Goal: Complete application form: Complete application form

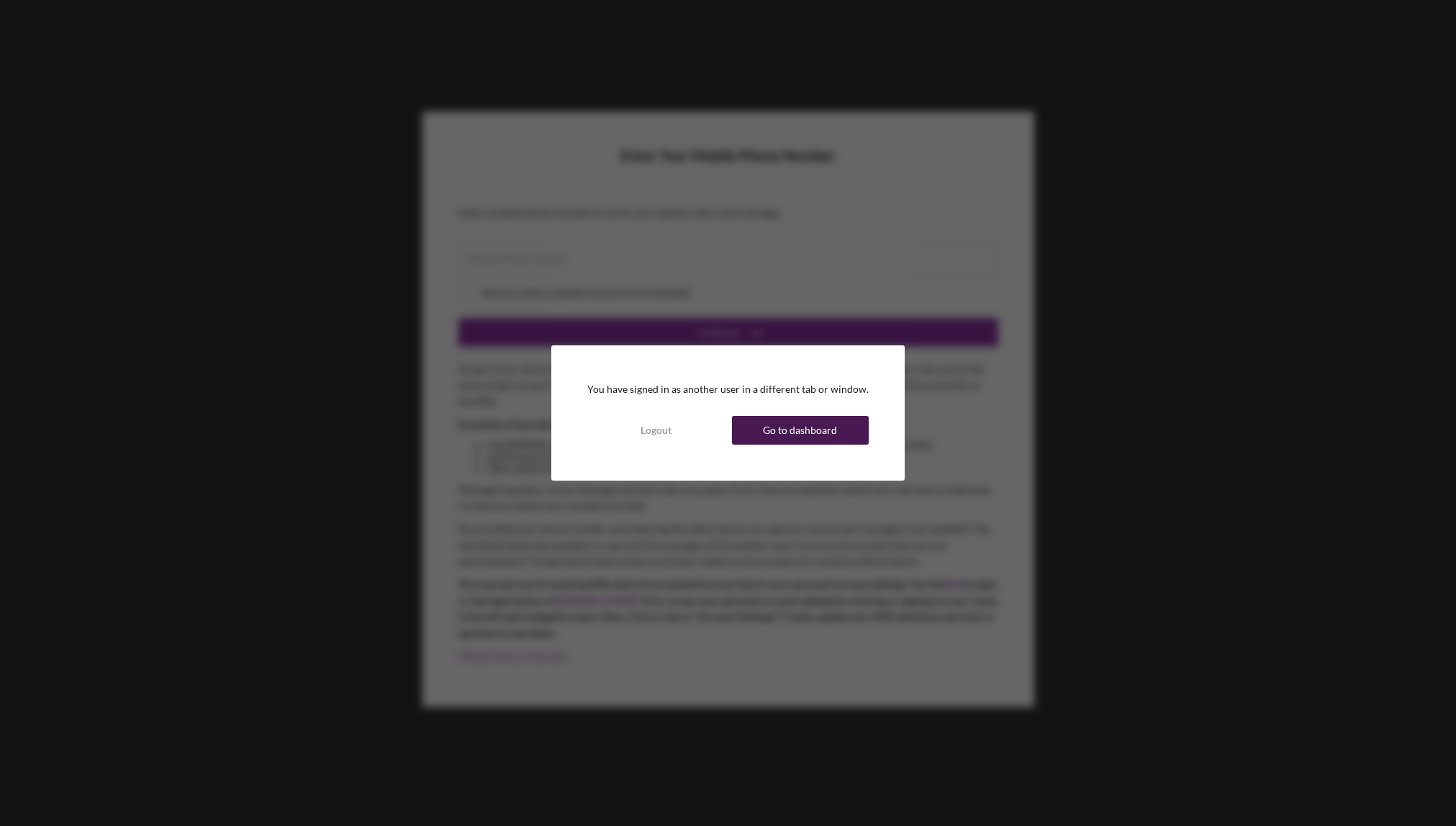
click at [792, 432] on div "Go to dashboard" at bounding box center [800, 430] width 74 height 29
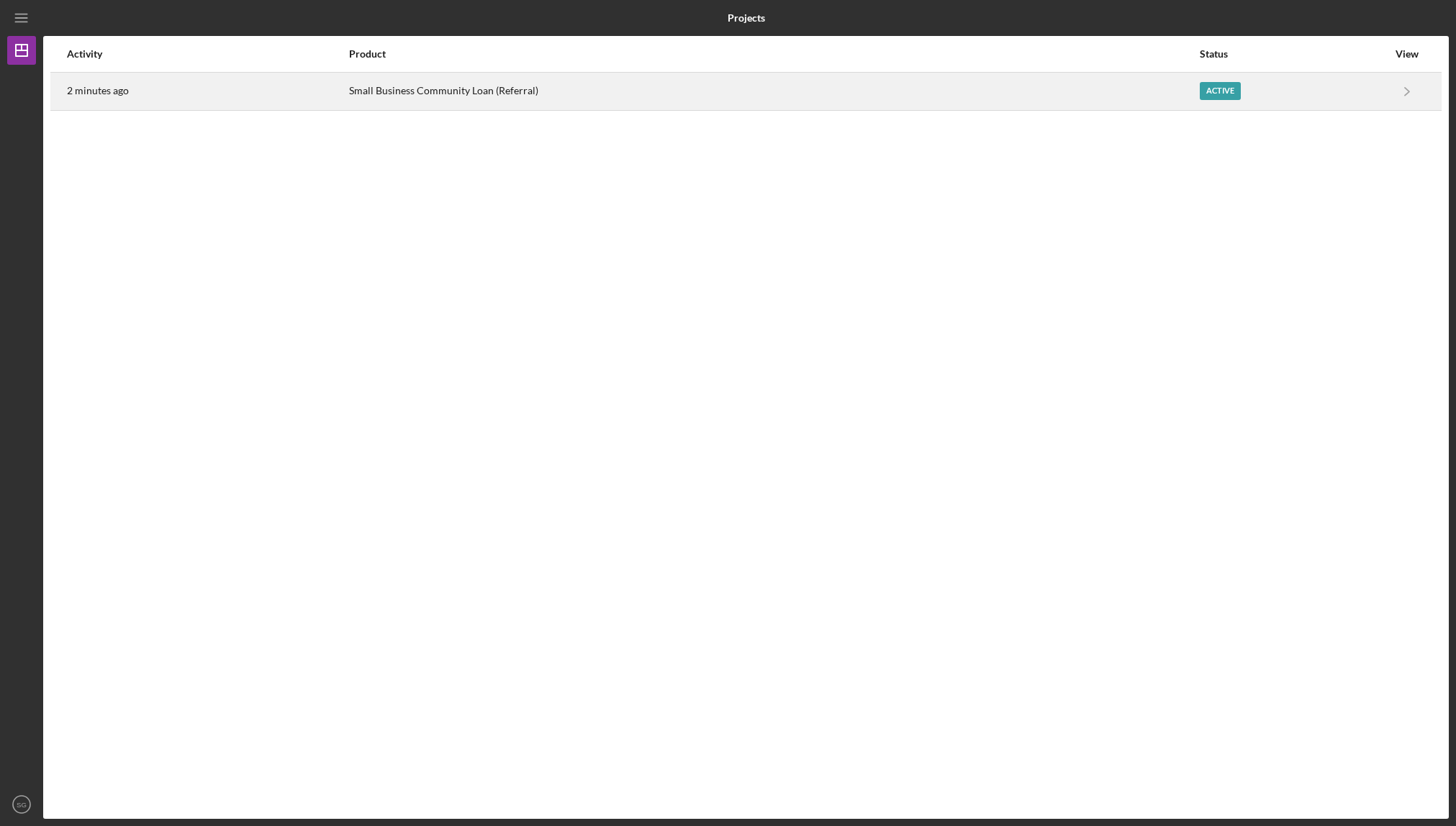
click at [439, 88] on div "Small Business Community Loan (Referral)" at bounding box center [774, 91] width 849 height 36
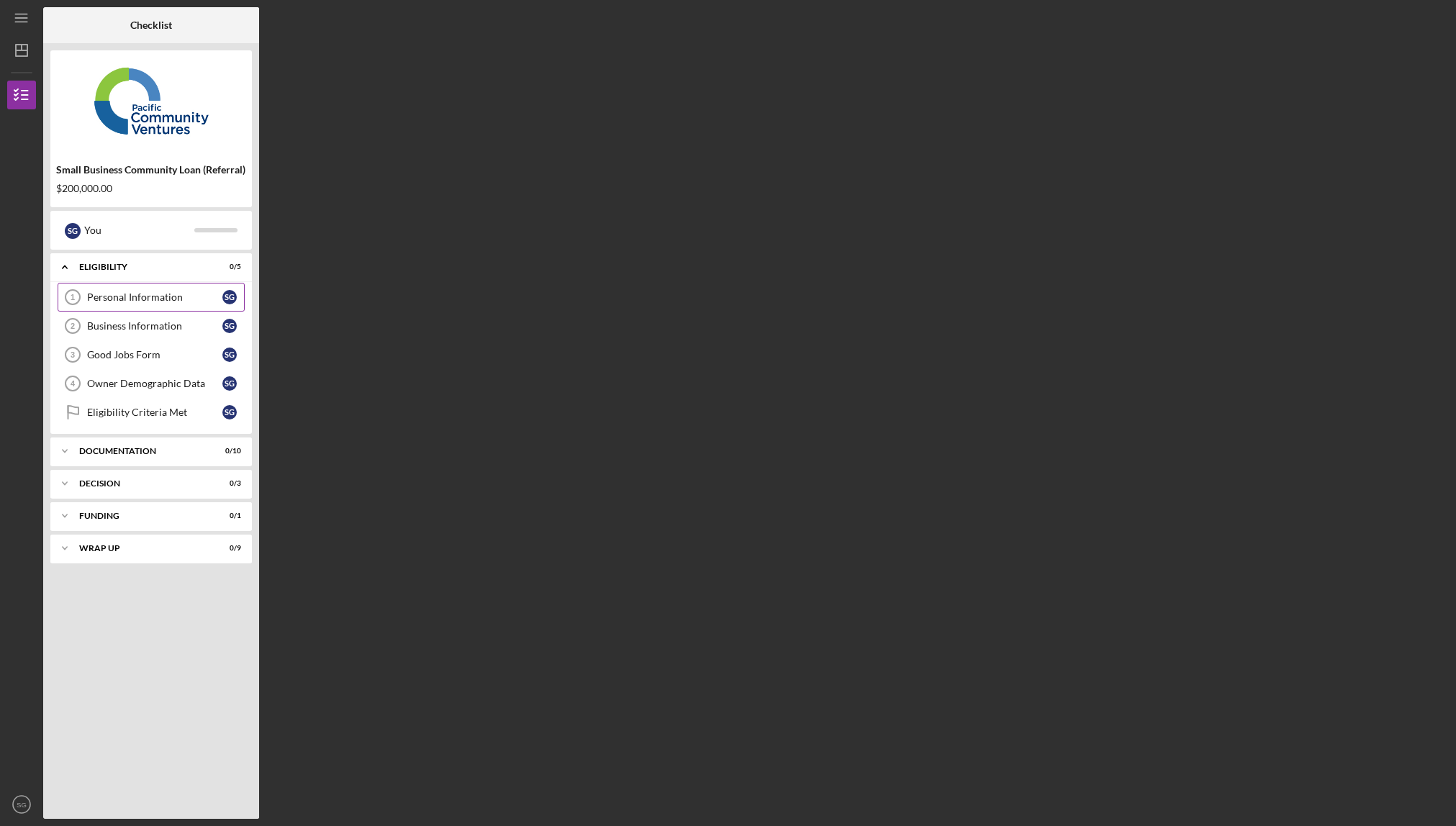
click at [126, 292] on div "Personal Information" at bounding box center [155, 297] width 136 height 12
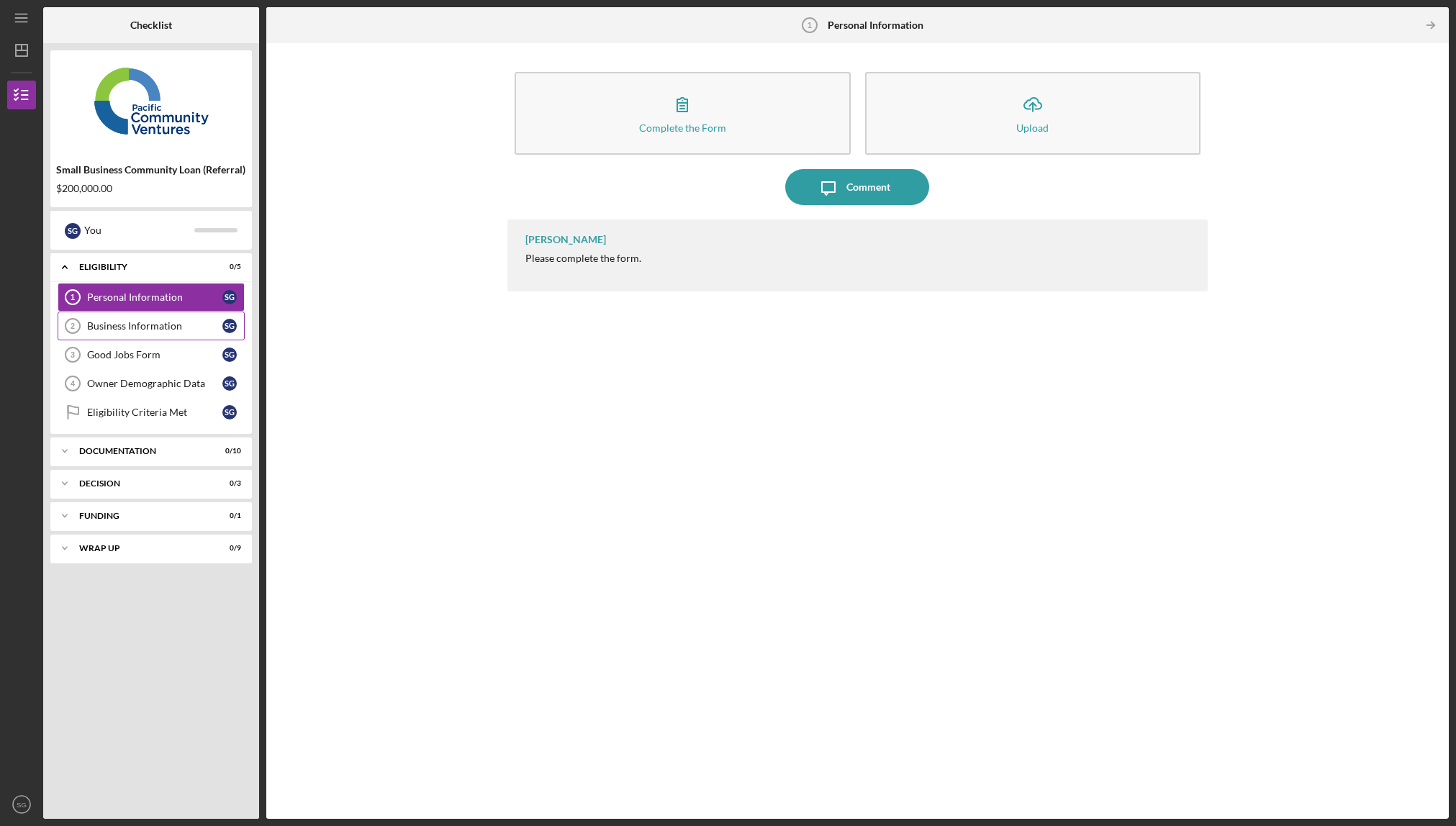
click at [135, 331] on div "Business Information" at bounding box center [155, 326] width 136 height 12
click at [127, 296] on div "Personal Information" at bounding box center [155, 297] width 136 height 12
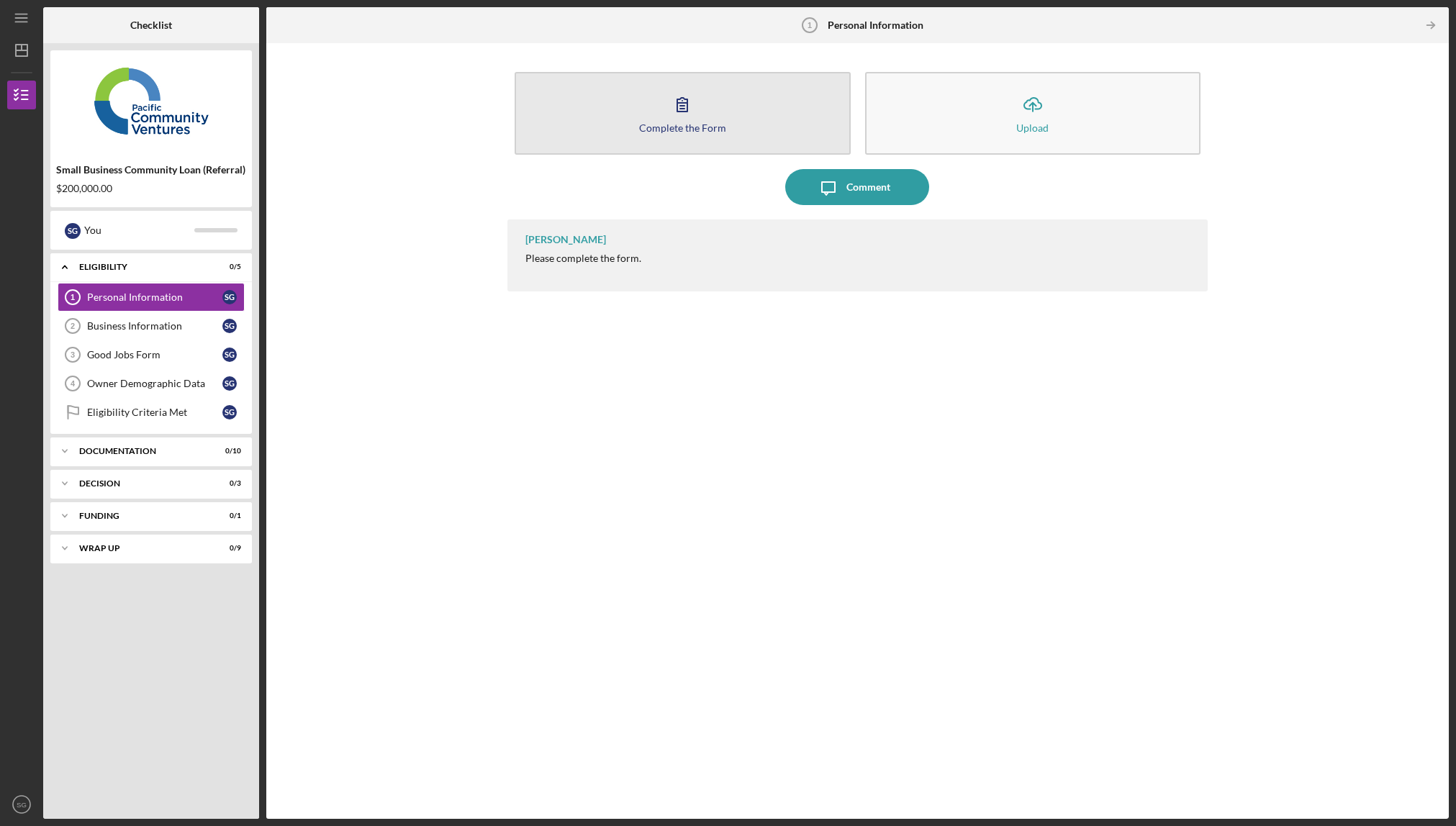
click at [595, 110] on button "Complete the Form Form" at bounding box center [683, 114] width 336 height 83
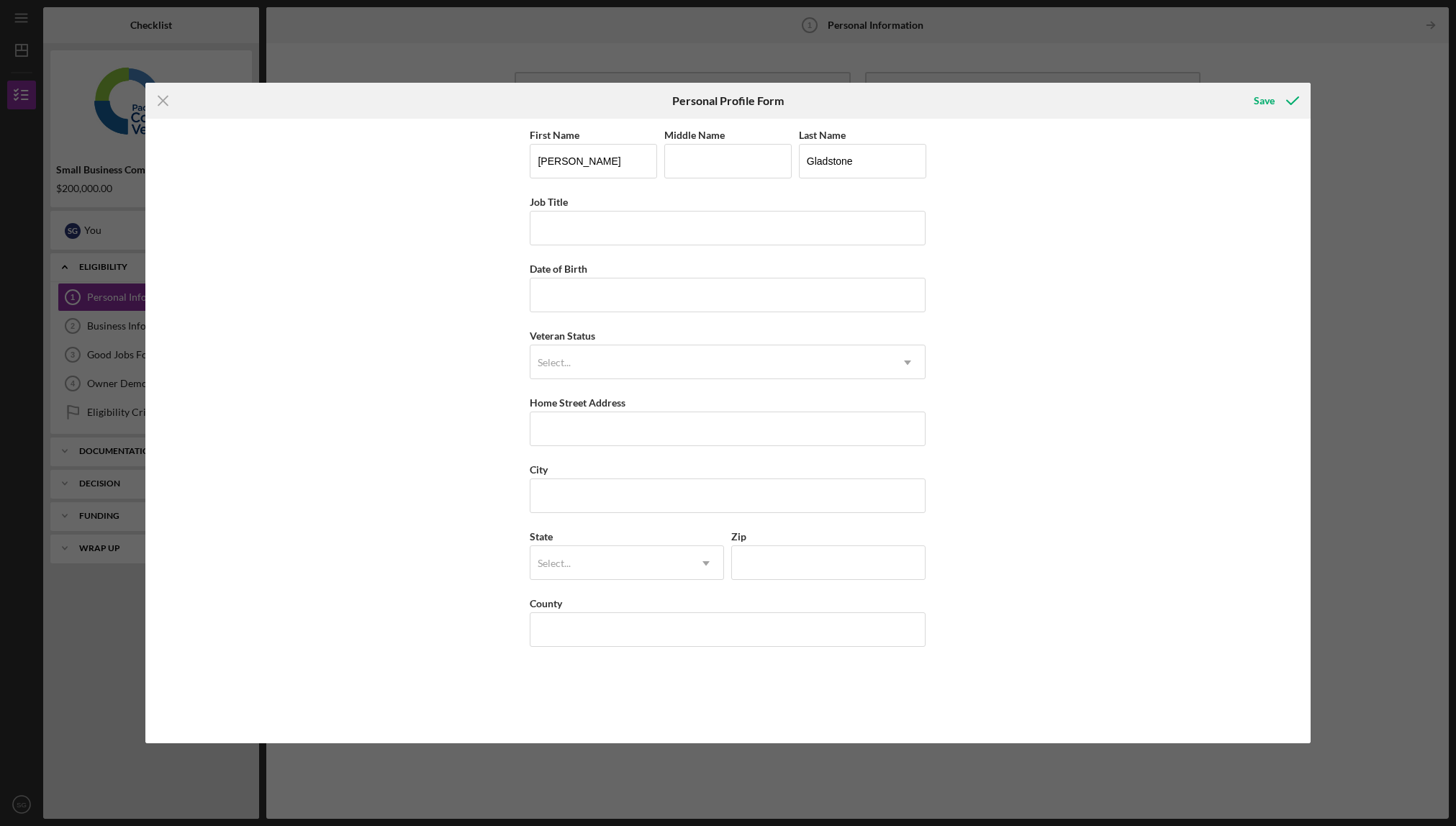
click at [605, 255] on div "First Name [PERSON_NAME] Middle Name Last Name Gladstone Job Title Date of Birt…" at bounding box center [728, 431] width 396 height 611
click at [608, 232] on input "Job Title" at bounding box center [728, 229] width 396 height 35
type input "Owner"
click at [635, 278] on input "Date of Birth" at bounding box center [728, 295] width 396 height 35
type input "[DATE]"
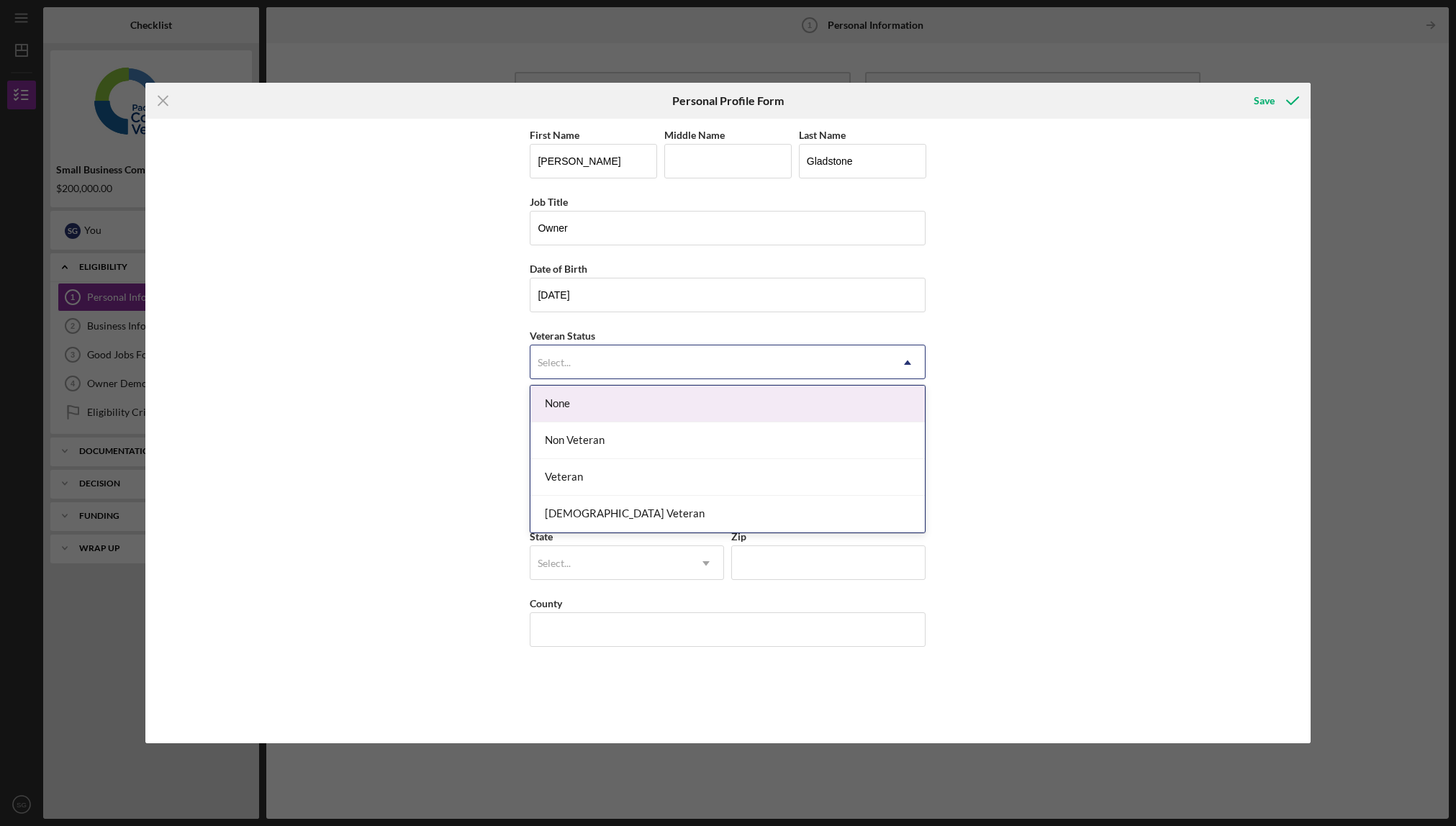
click at [619, 371] on div "Select..." at bounding box center [711, 363] width 360 height 33
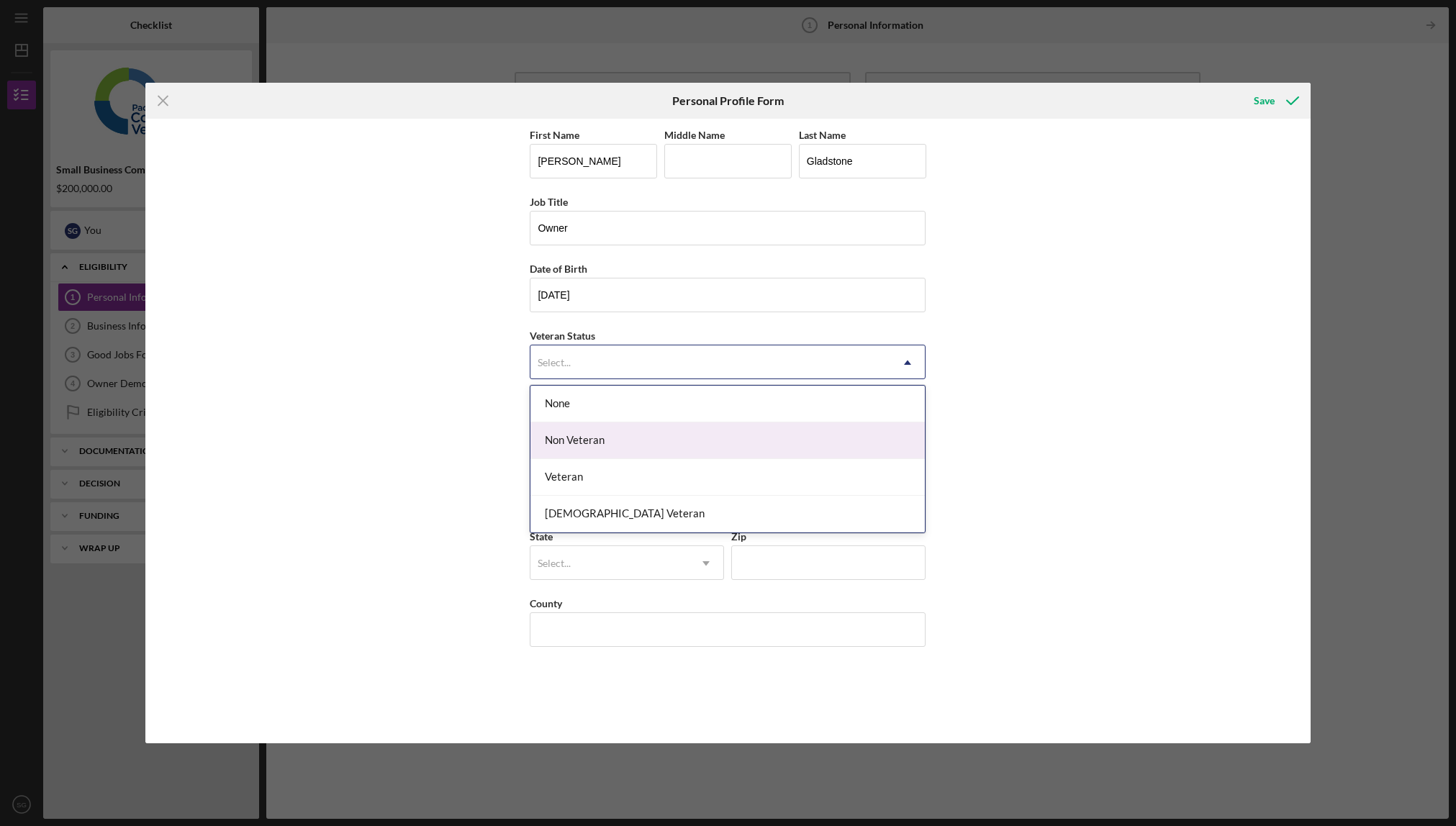
click at [603, 438] on div "Non Veteran" at bounding box center [728, 441] width 394 height 37
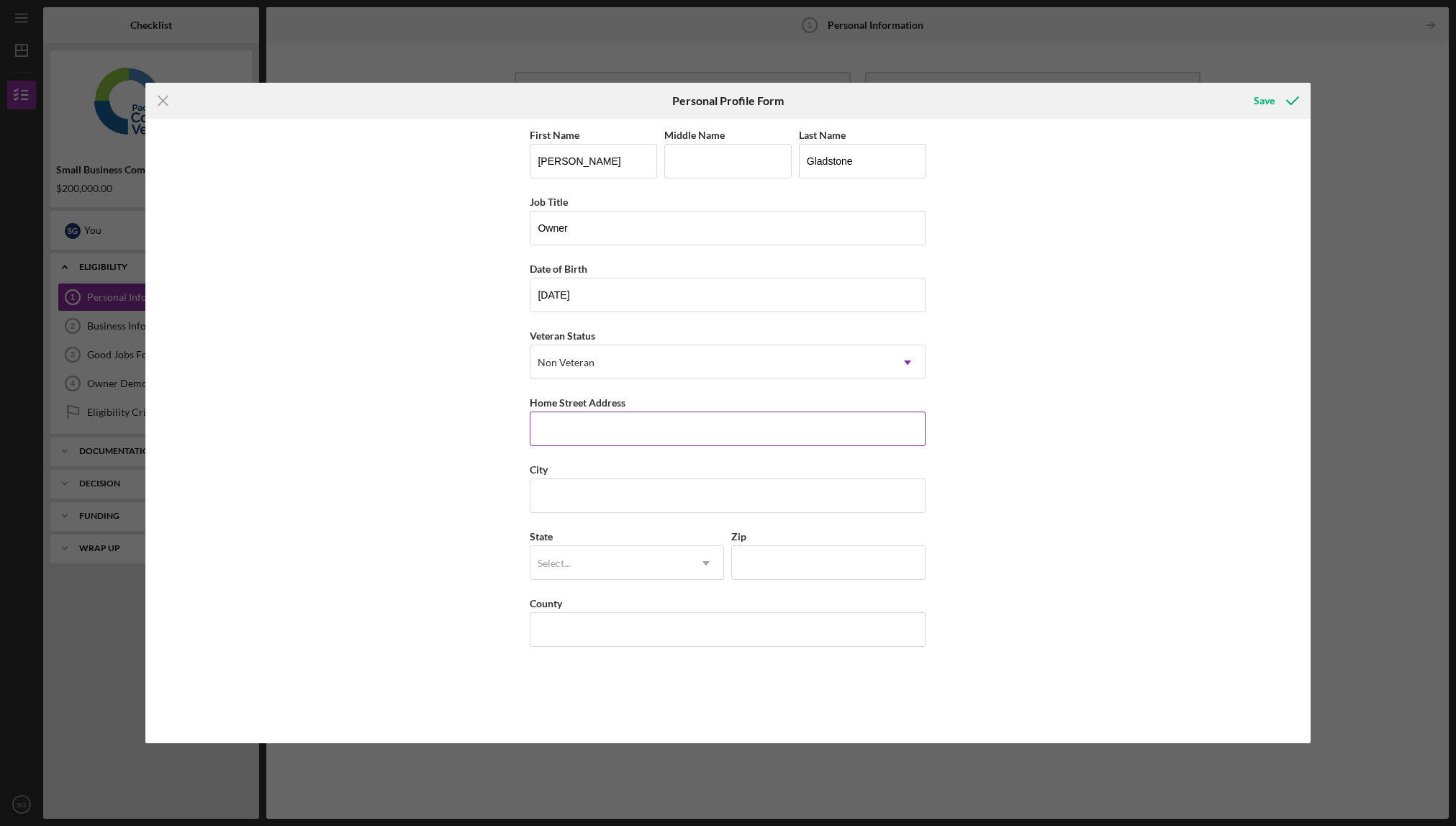
click at [593, 426] on input "Home Street Address" at bounding box center [728, 429] width 396 height 35
type input "[STREET_ADDRESS][PERSON_NAME]"
type input "[GEOGRAPHIC_DATA]"
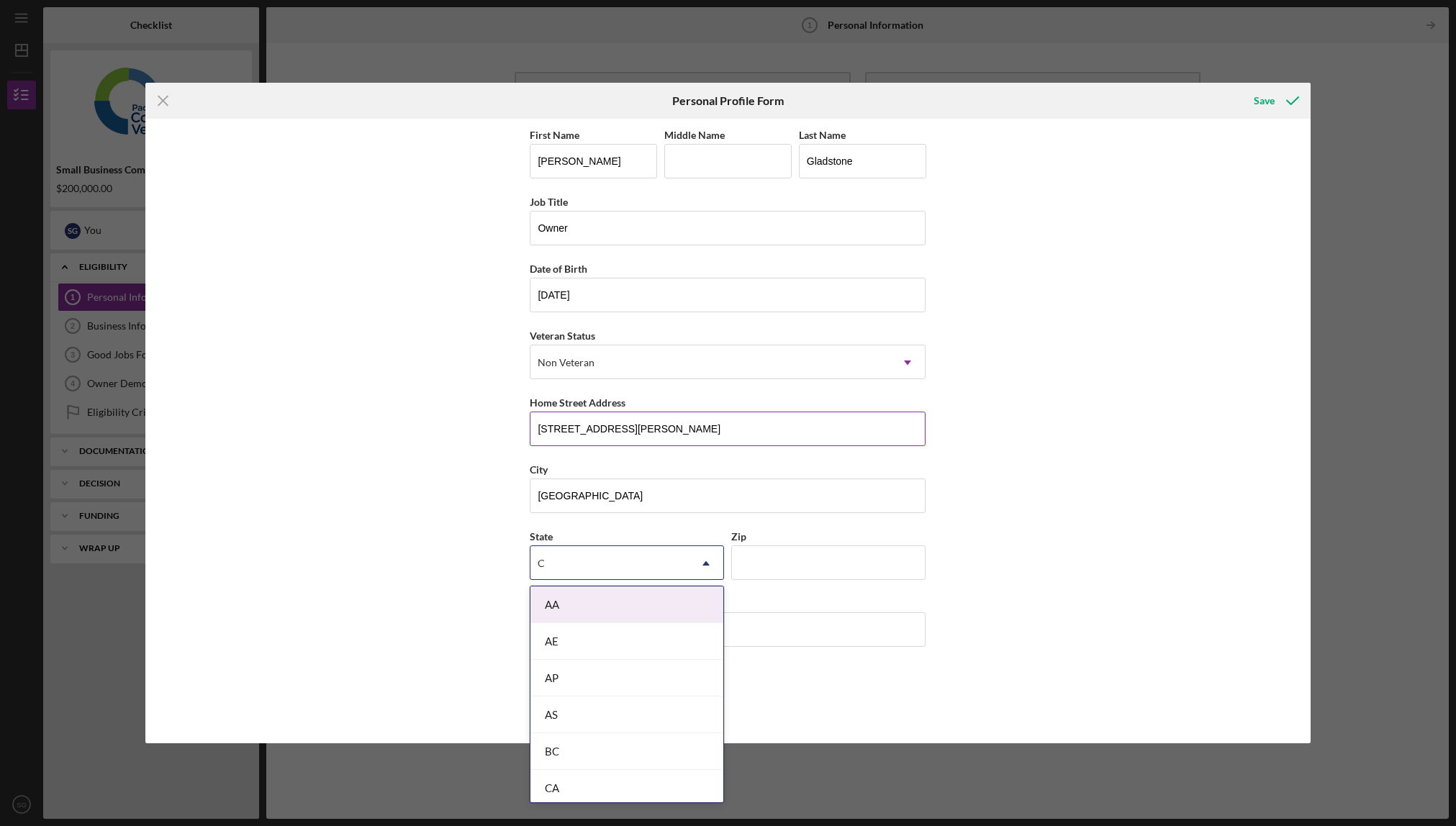
type input "Ca"
click at [609, 571] on div "AA" at bounding box center [610, 564] width 158 height 33
type input "ca"
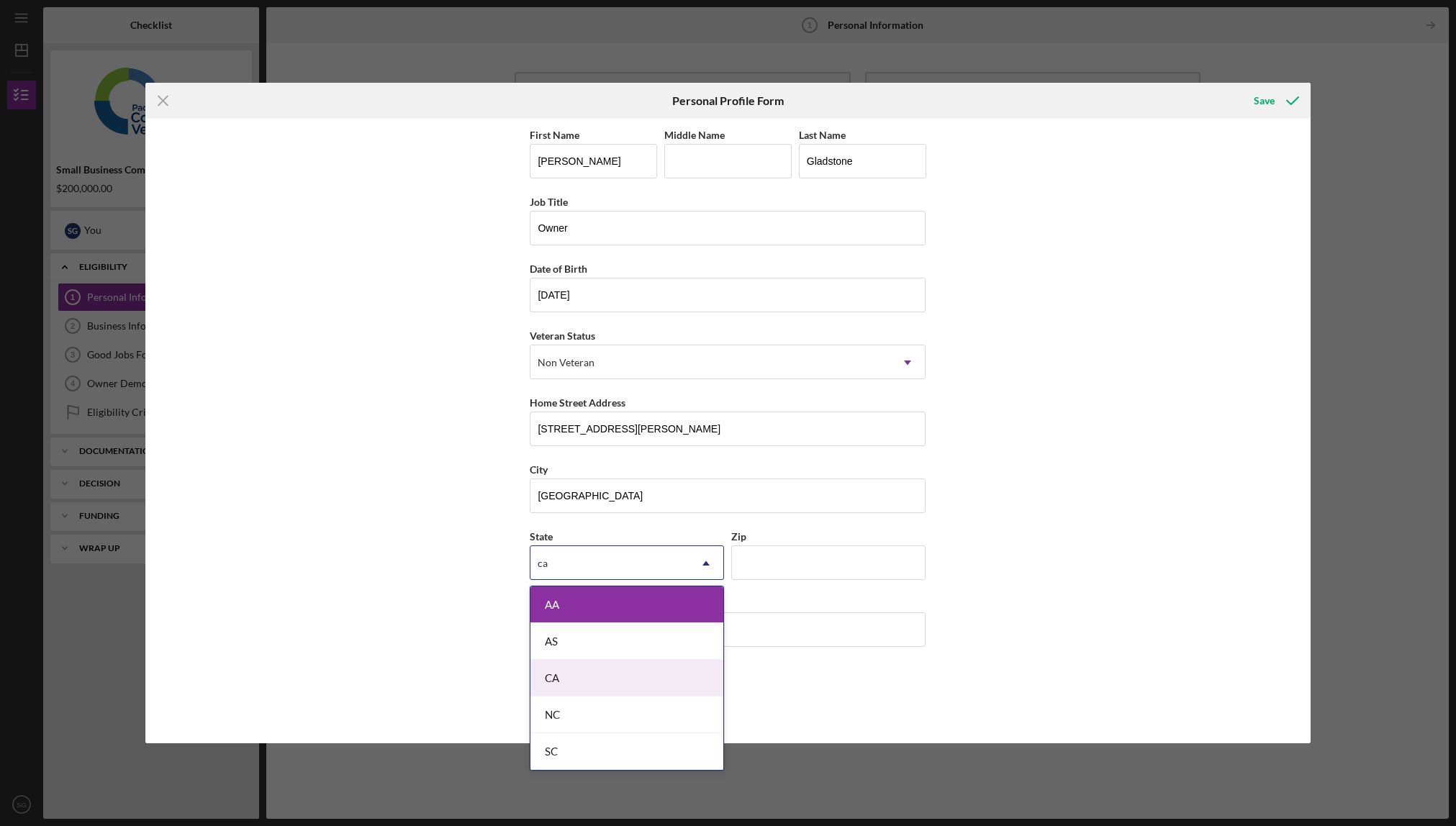
click at [596, 669] on div "CA" at bounding box center [627, 678] width 193 height 37
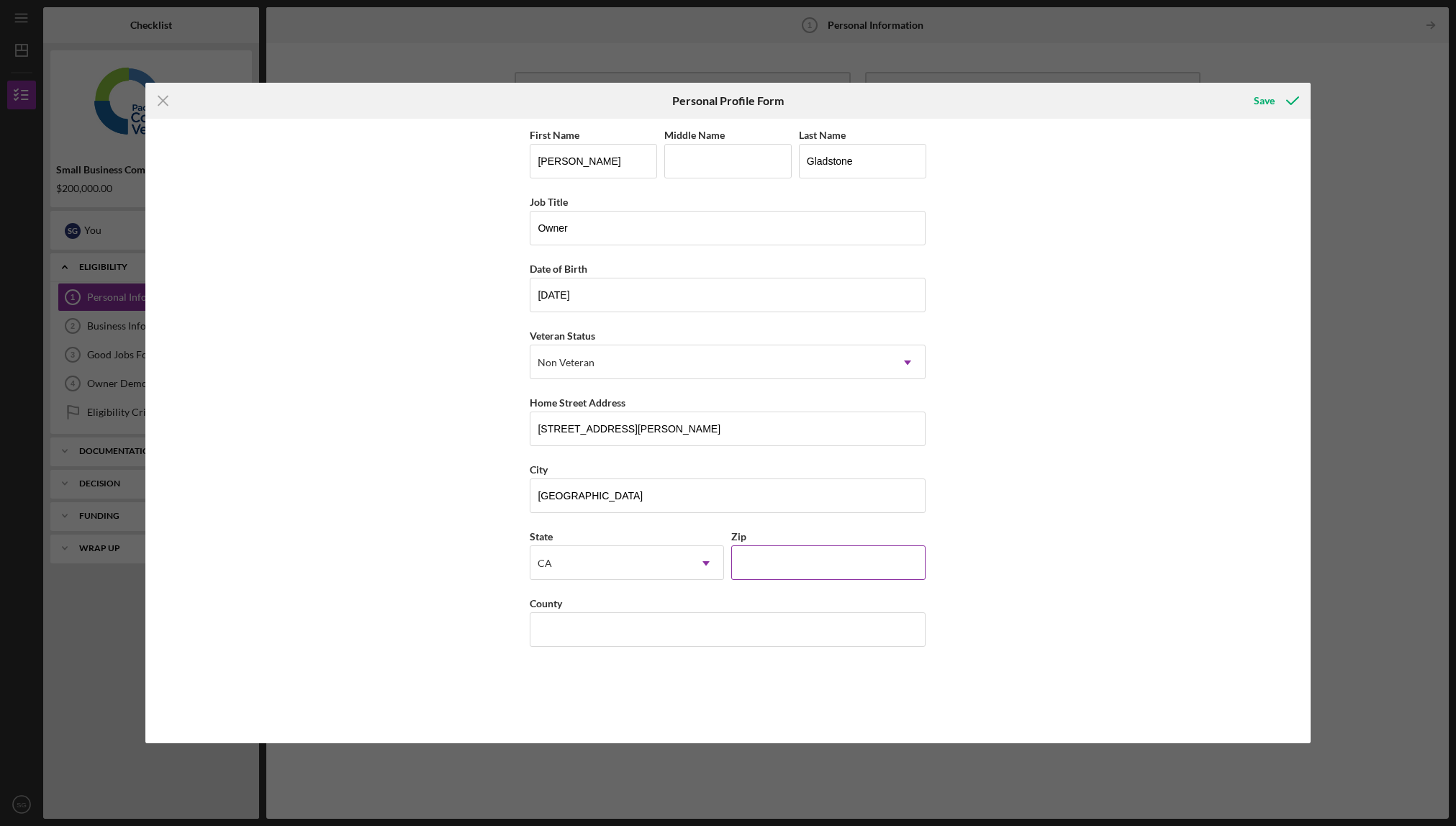
click at [781, 566] on input "Zip" at bounding box center [829, 563] width 195 height 35
type input "90068"
type input "U"
type input "[GEOGRAPHIC_DATA]"
click at [1270, 110] on div "Save" at bounding box center [1264, 101] width 21 height 29
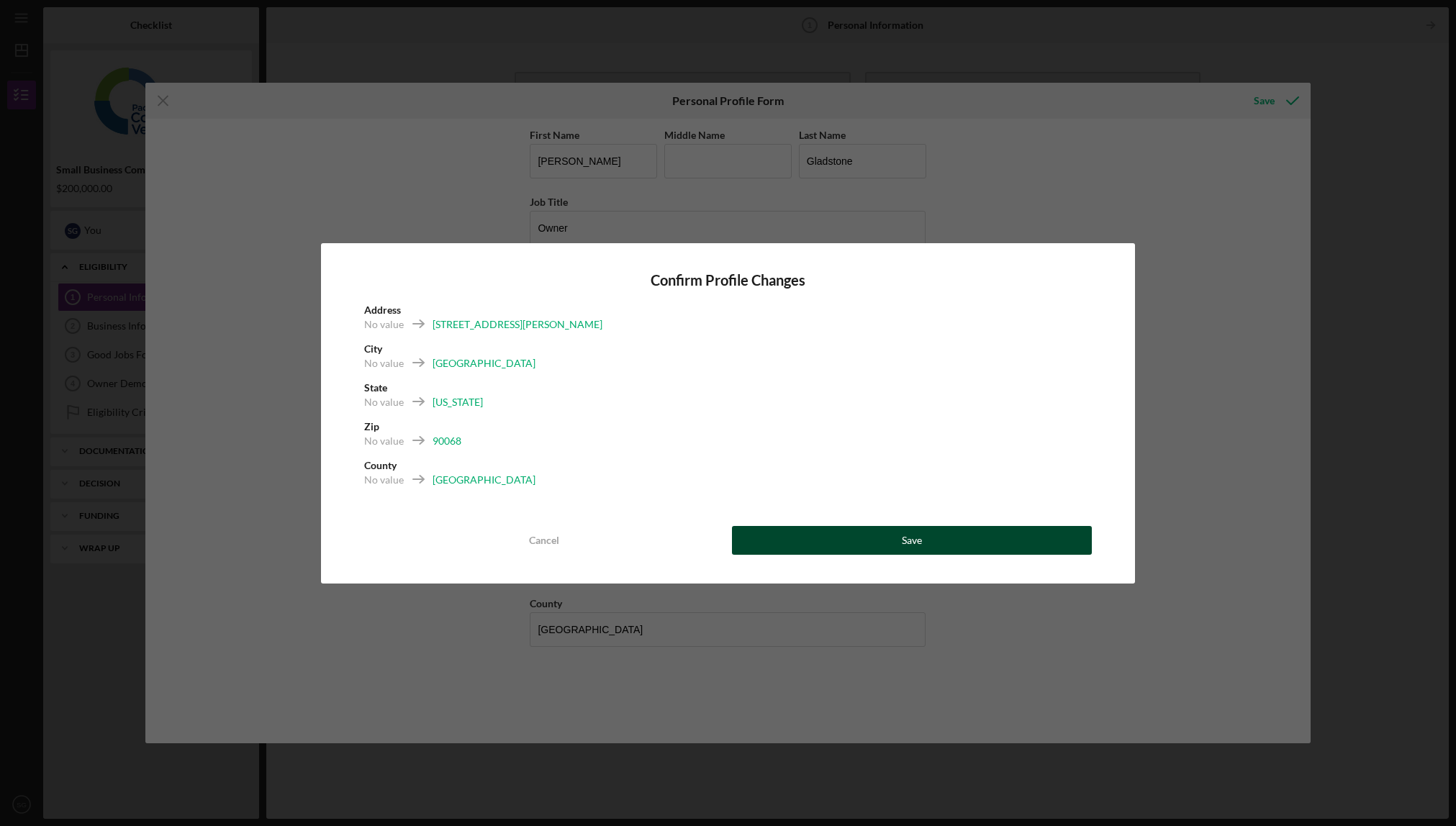
click at [946, 539] on button "Save" at bounding box center [912, 540] width 360 height 29
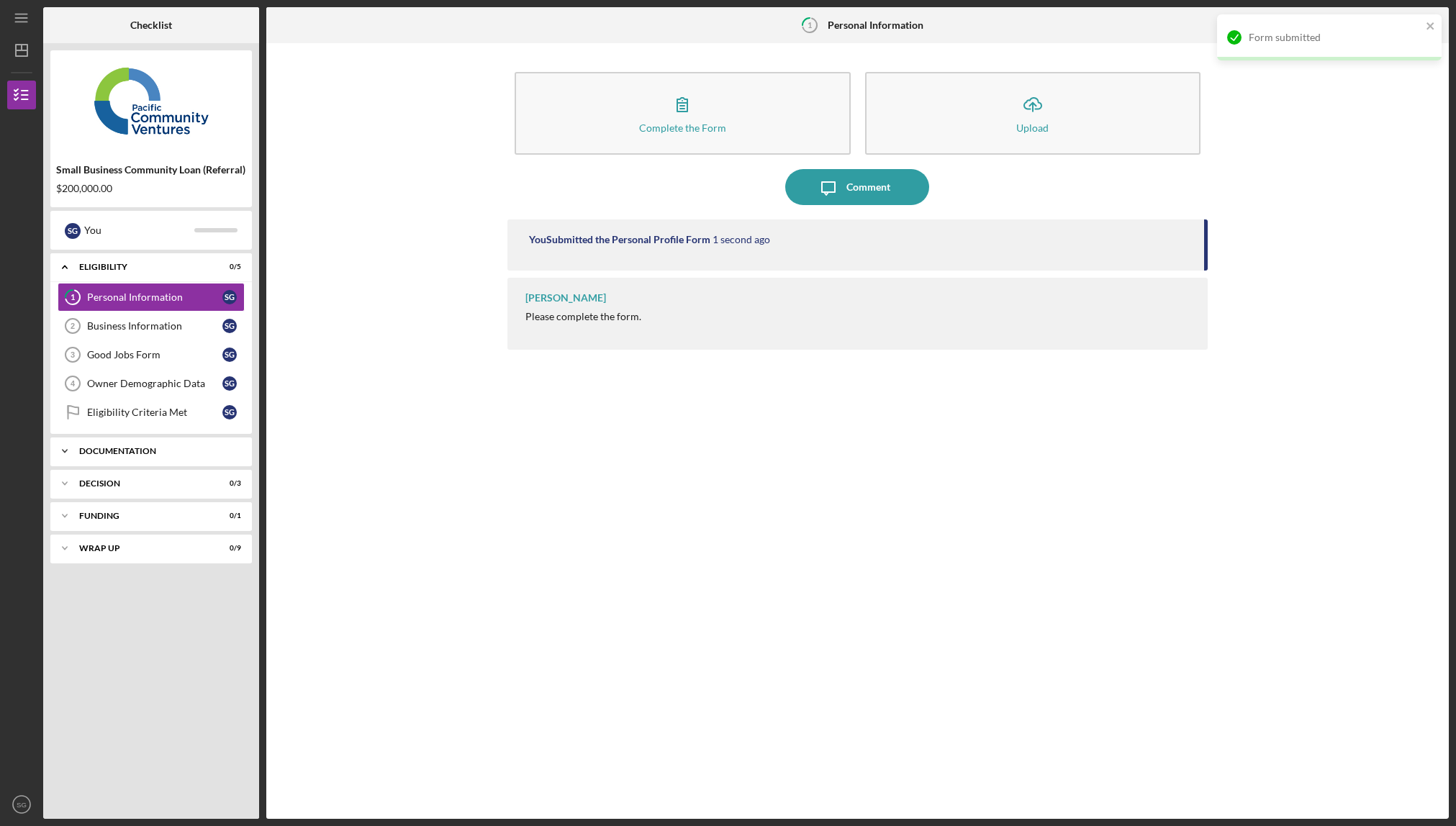
click at [105, 445] on div "Icon/Expander Documentation 0 / 10" at bounding box center [151, 451] width 201 height 29
